Goal: Find specific page/section: Find specific page/section

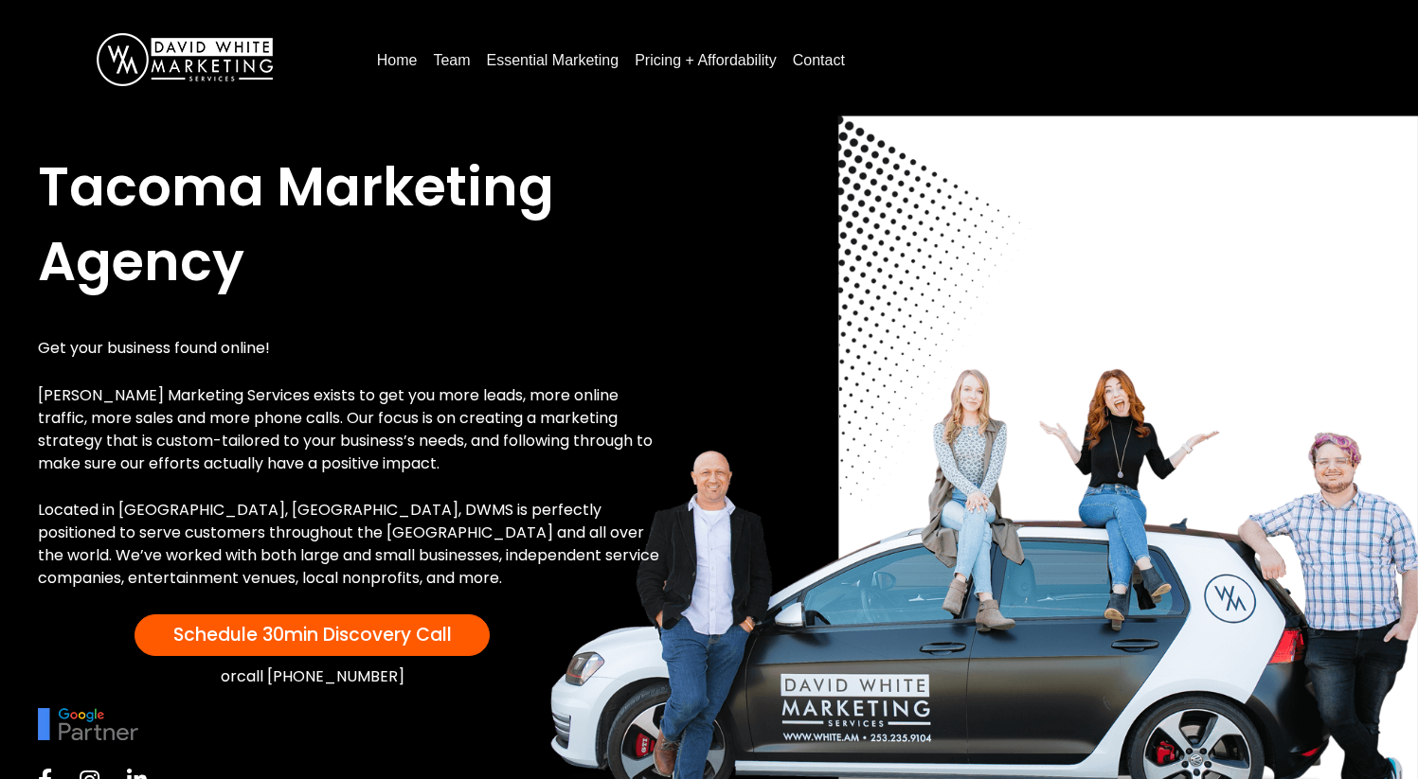
click at [458, 57] on link "Team" at bounding box center [451, 60] width 52 height 30
